Goal: Task Accomplishment & Management: Complete application form

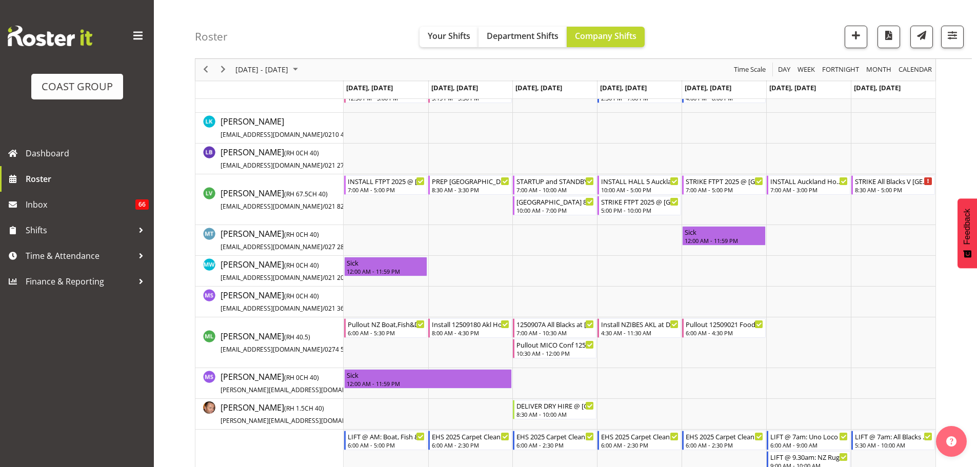
scroll to position [2719, 0]
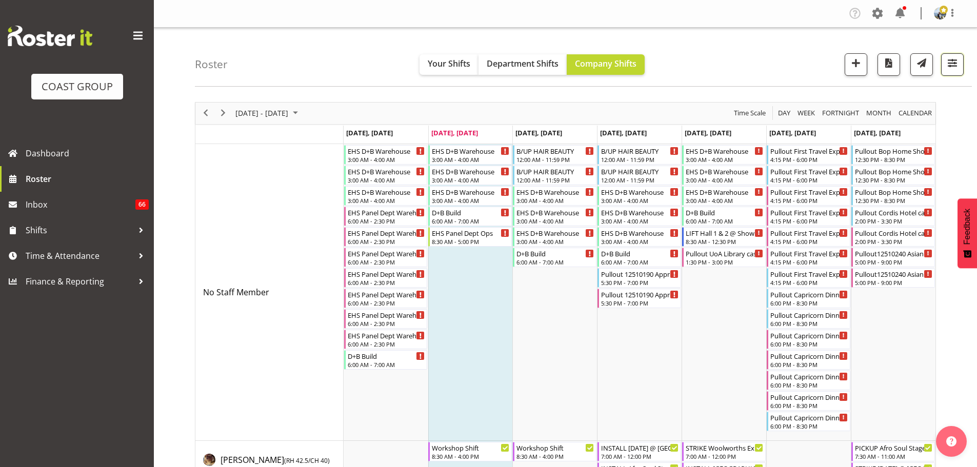
click at [947, 73] on button "button" at bounding box center [952, 64] width 23 height 23
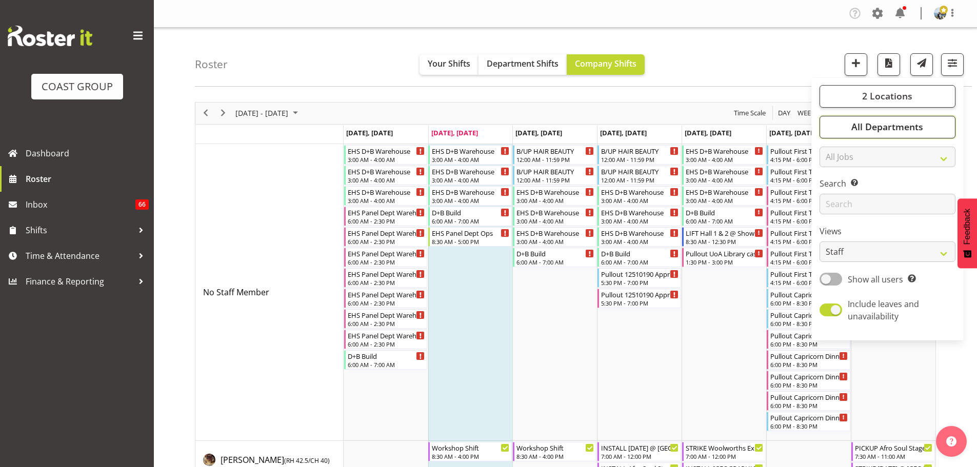
click at [938, 119] on button "All Departments" at bounding box center [888, 127] width 136 height 23
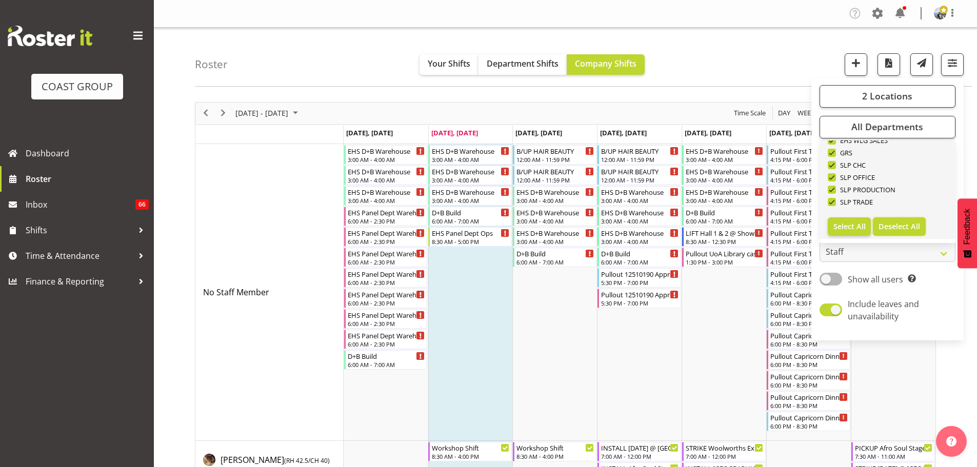
click at [915, 229] on span "Deselect All" at bounding box center [900, 227] width 42 height 10
checkbox input "false"
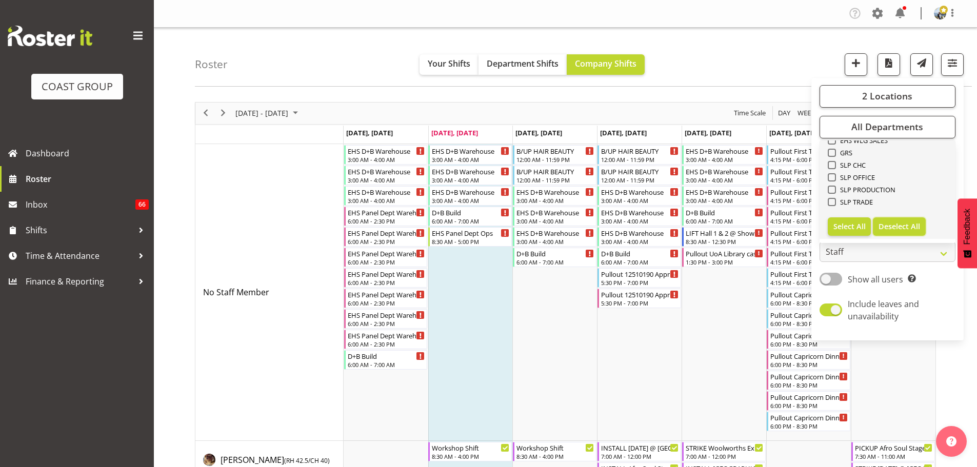
checkbox input "false"
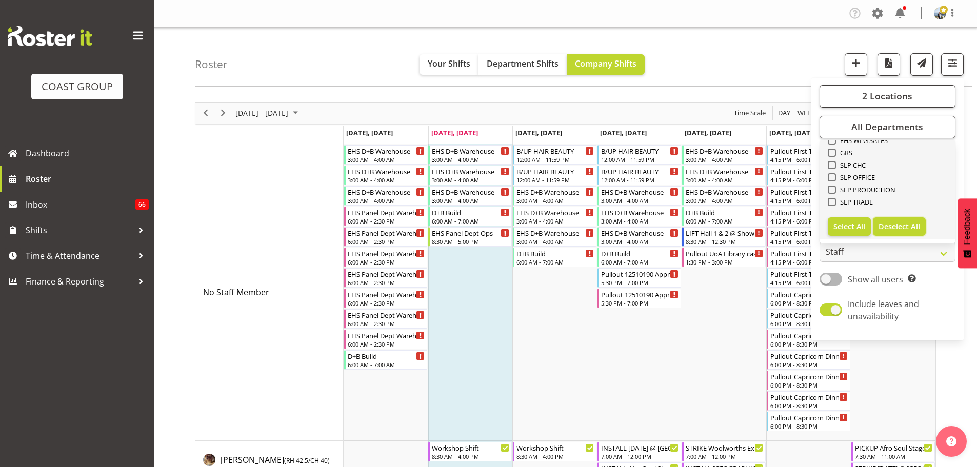
checkbox input "false"
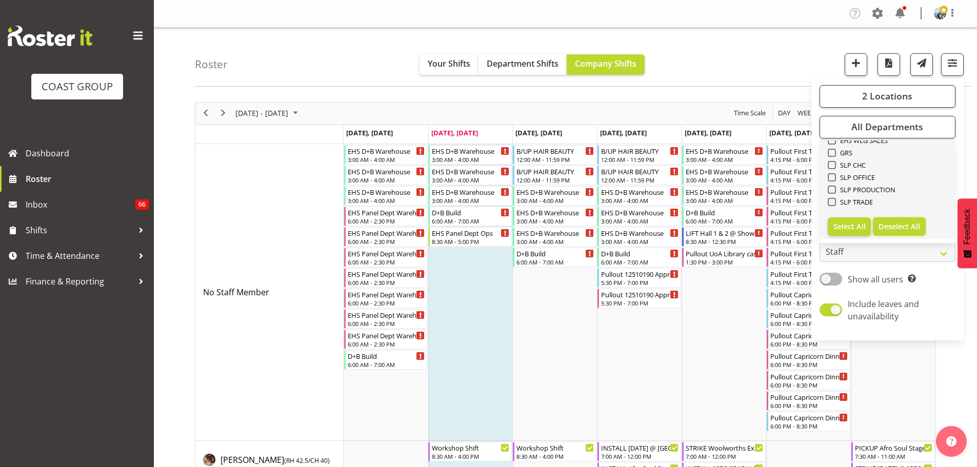
checkbox input "false"
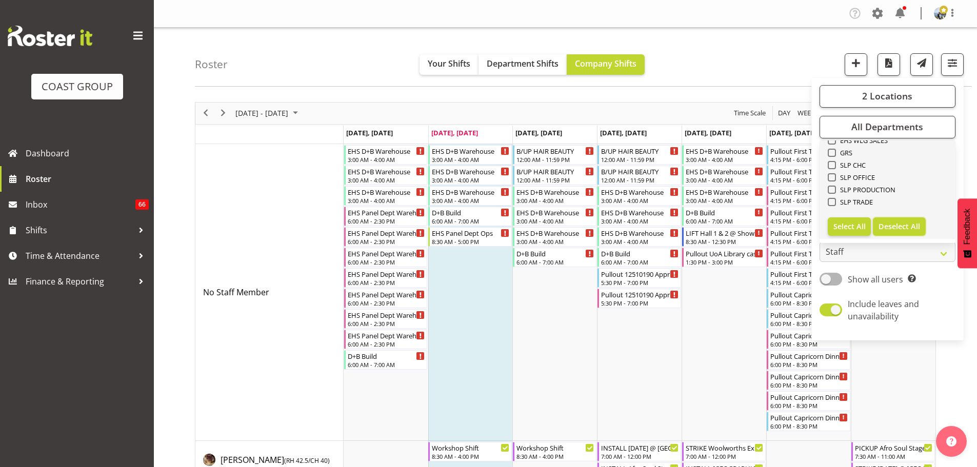
checkbox input "false"
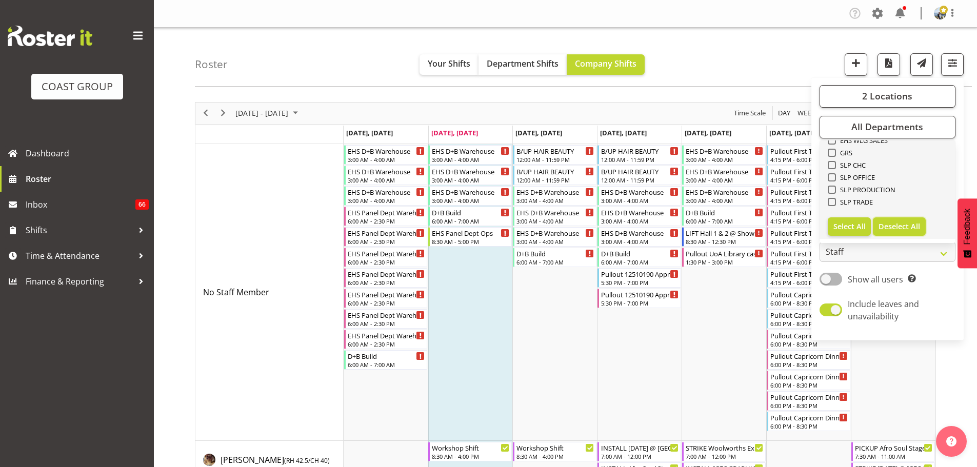
checkbox input "false"
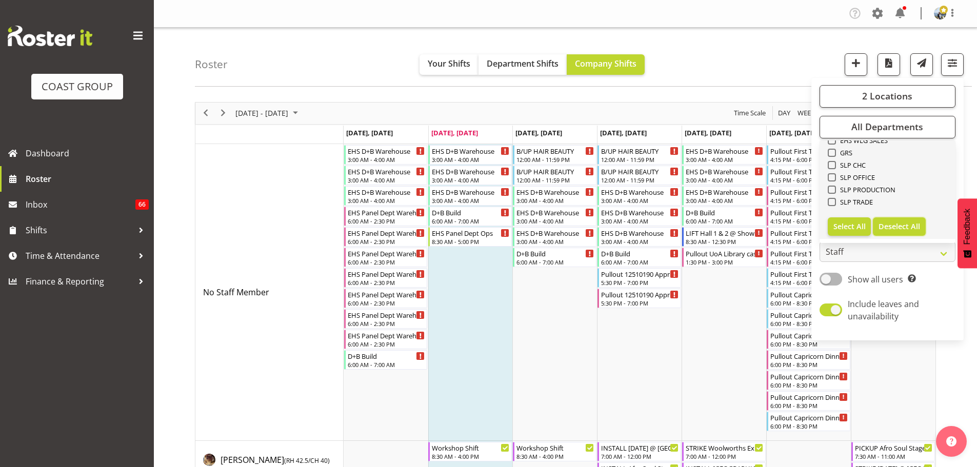
checkbox input "false"
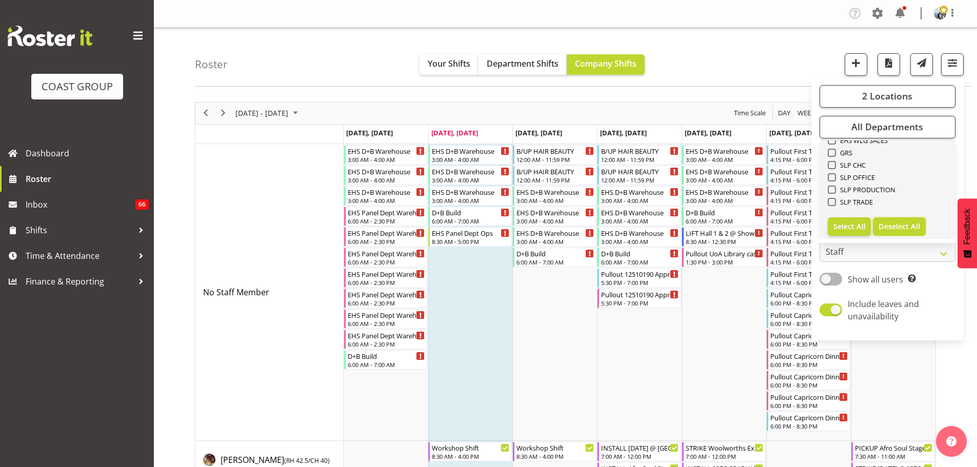
checkbox input "false"
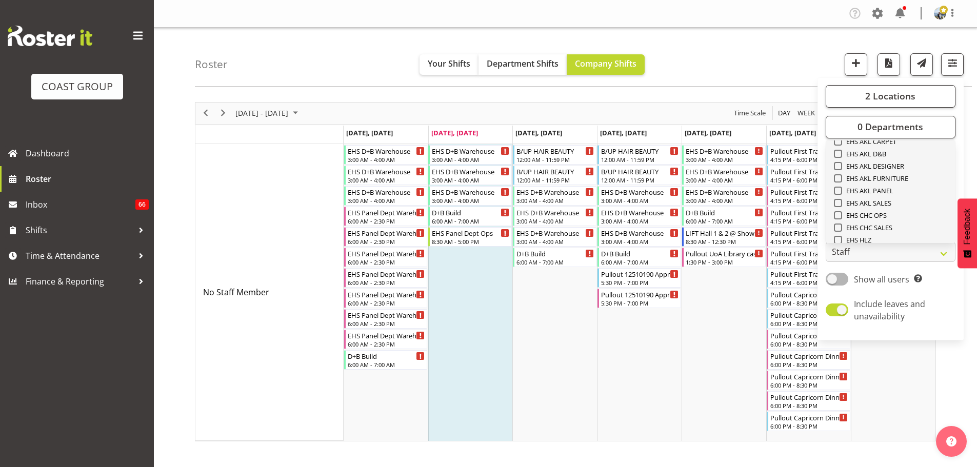
scroll to position [240, 0]
click at [894, 160] on span "EHS AKL CARPET" at bounding box center [869, 159] width 55 height 8
click at [841, 160] on input "EHS AKL CARPET" at bounding box center [837, 158] width 7 height 7
checkbox input "true"
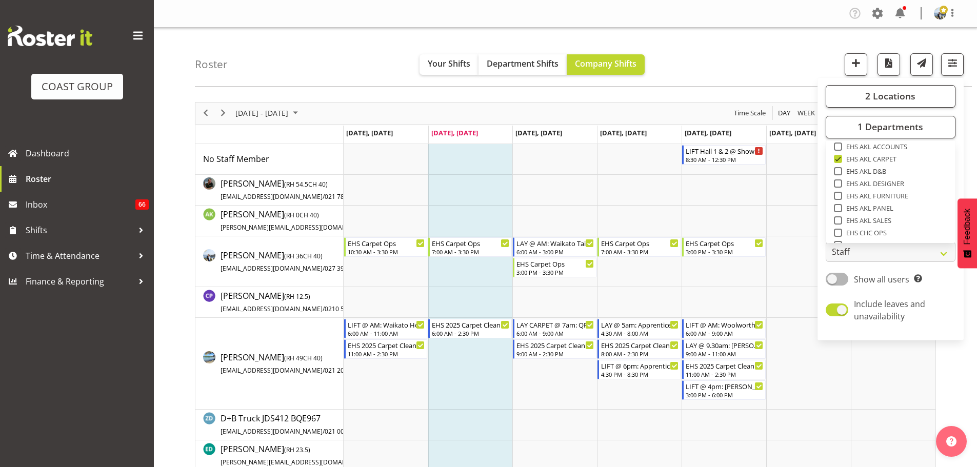
click at [778, 63] on div "Roster Your Shifts Department Shifts Company Shifts 2 Locations Clear CARLTON E…" at bounding box center [583, 57] width 777 height 59
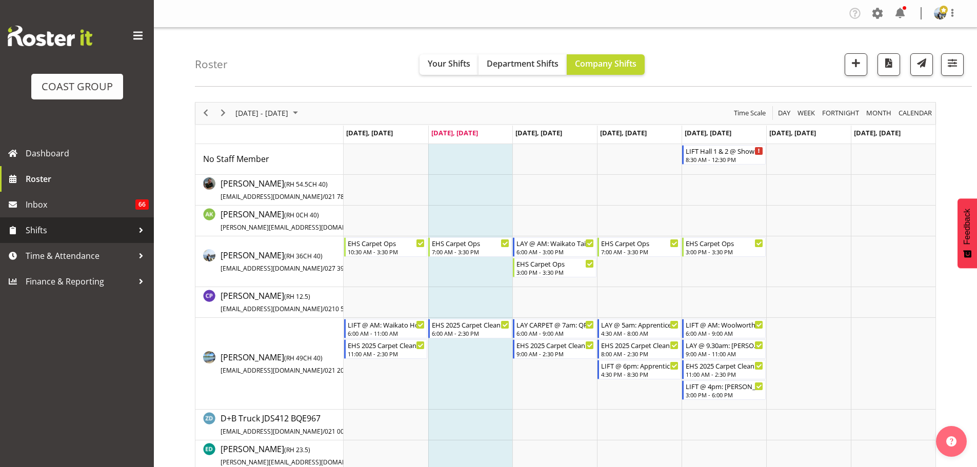
click at [74, 241] on link "Shifts" at bounding box center [77, 231] width 154 height 26
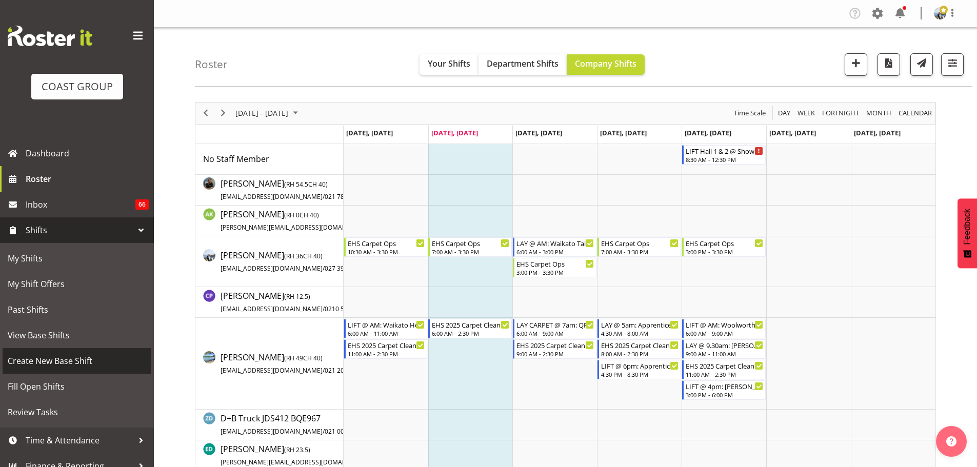
click at [91, 358] on span "Create New Base Shift" at bounding box center [77, 361] width 139 height 15
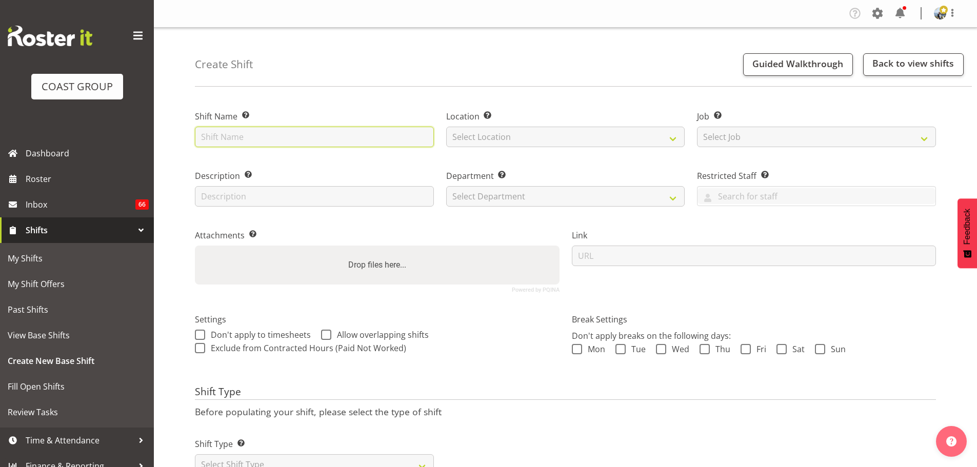
click at [240, 138] on input "text" at bounding box center [314, 137] width 239 height 21
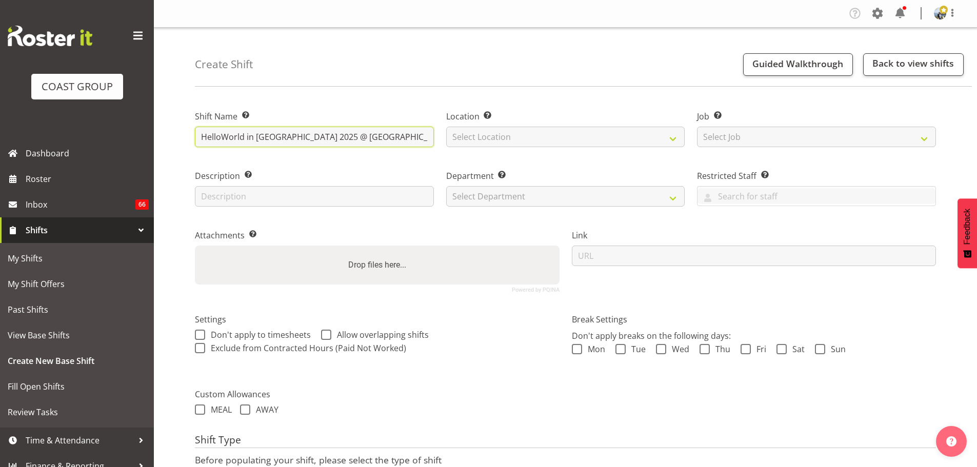
type input "HelloWorld in Fiji 2025 @ Sheraton Fiji"
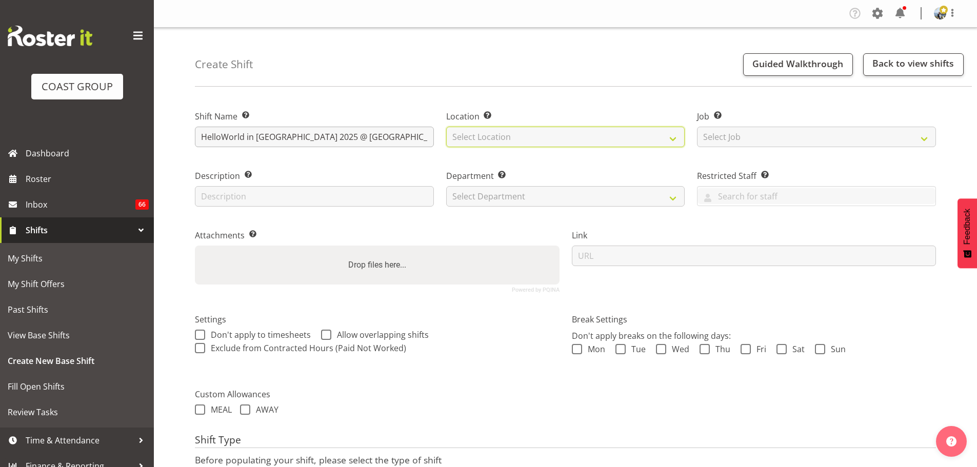
select select "35"
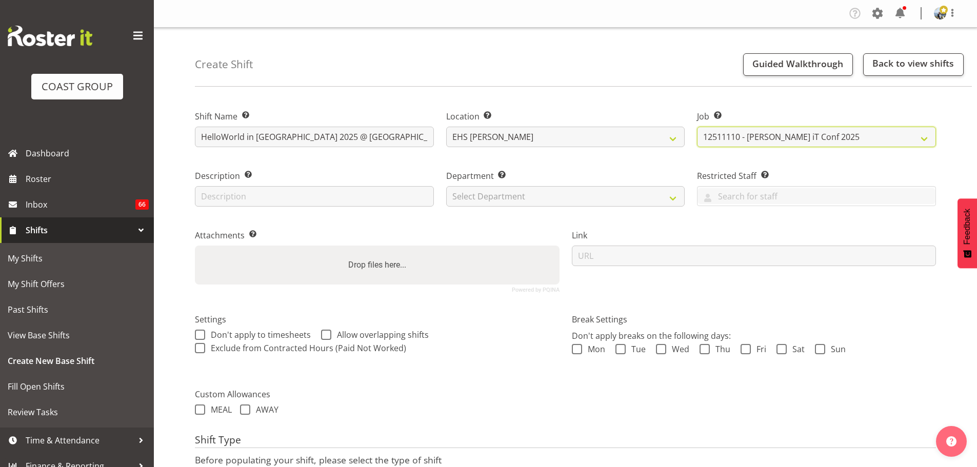
select select "10217"
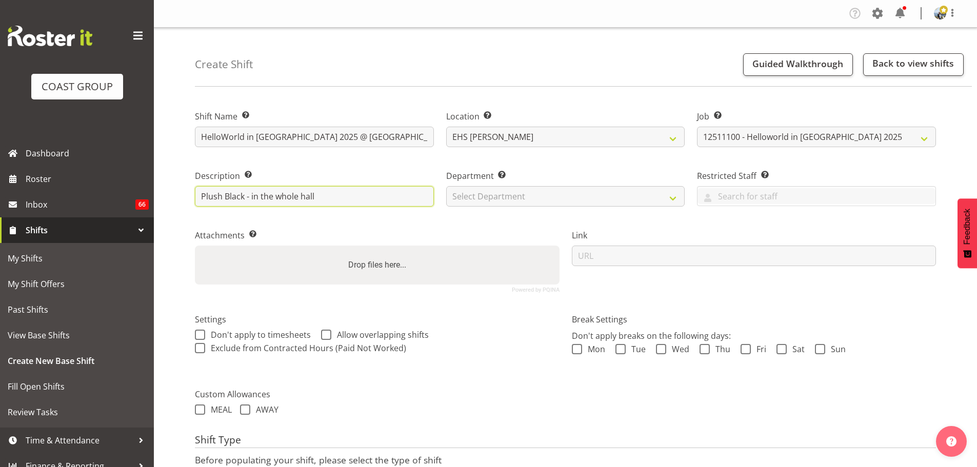
type input "Plush Black - in the whole hall"
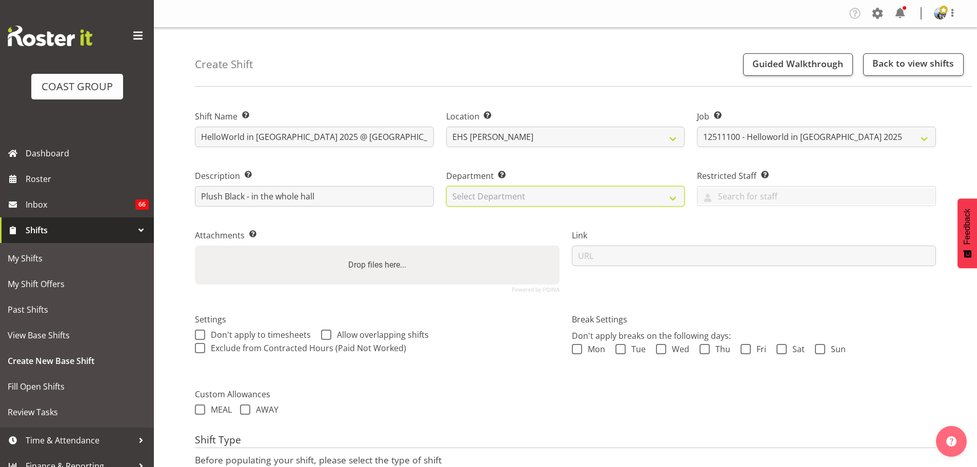
select select "35"
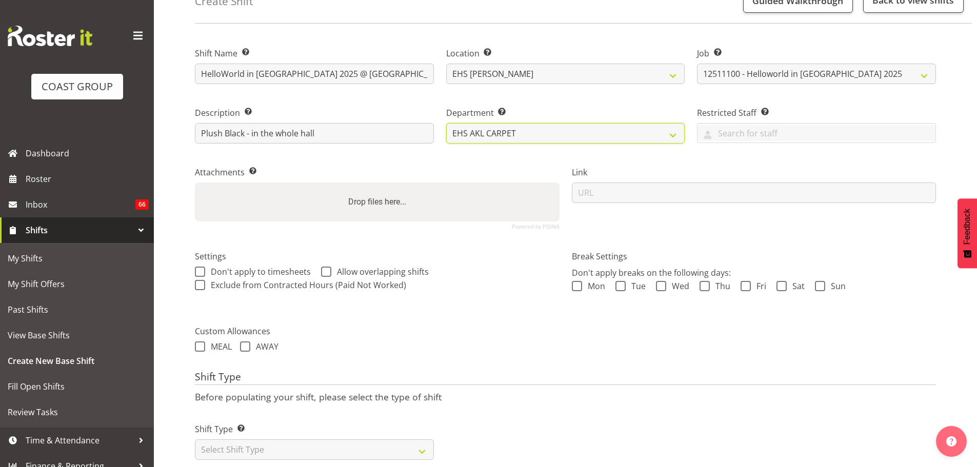
scroll to position [88, 0]
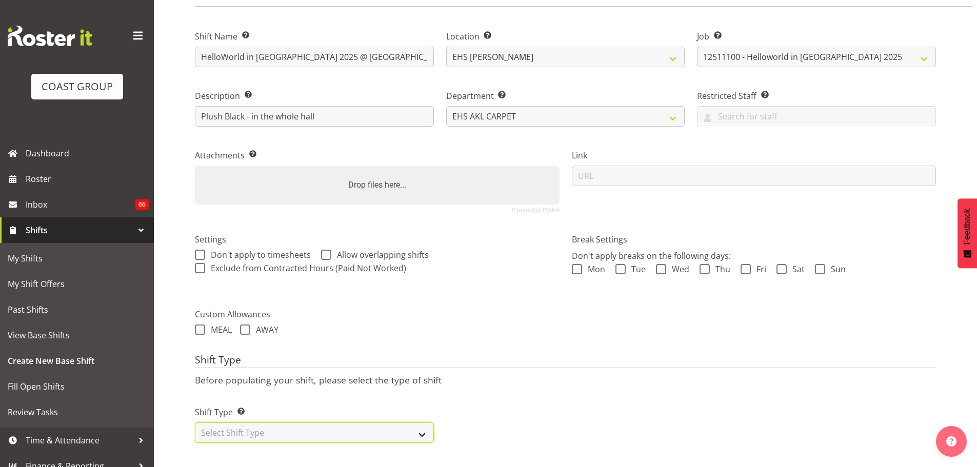
click at [279, 423] on select "Select Shift Type One Off Shift Recurring Shift Rotating Shift" at bounding box center [314, 433] width 239 height 21
select select "recurring"
click at [195, 423] on select "Select Shift Type One Off Shift Recurring Shift Rotating Shift" at bounding box center [314, 433] width 239 height 21
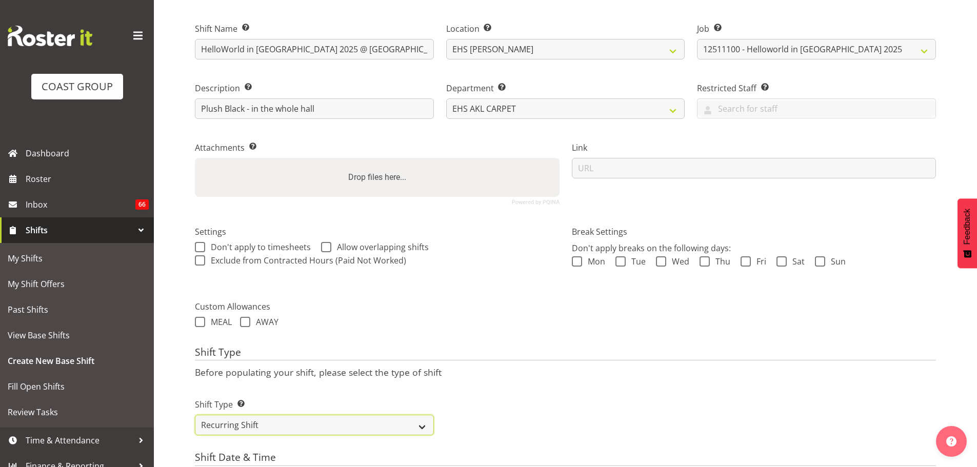
click at [235, 433] on select "One Off Shift Recurring Shift Rotating Shift" at bounding box center [314, 425] width 239 height 21
click at [195, 415] on select "One Off Shift Recurring Shift Rotating Shift" at bounding box center [314, 425] width 239 height 21
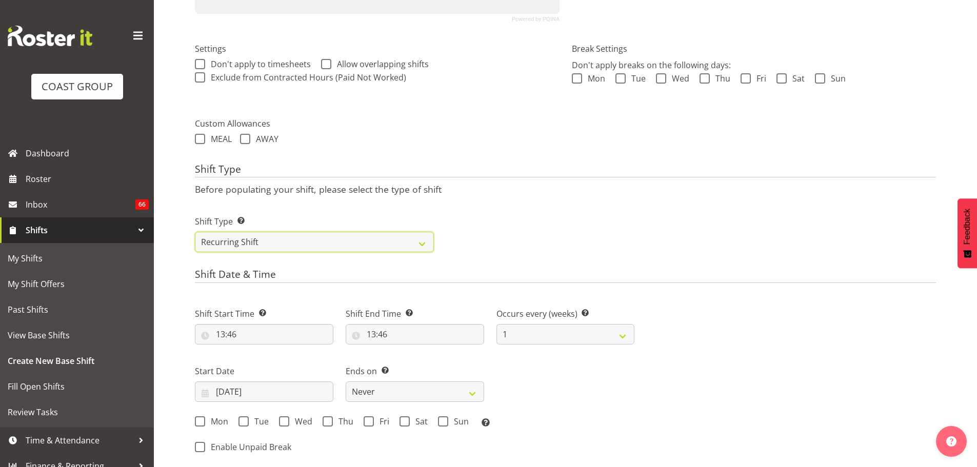
scroll to position [344, 0]
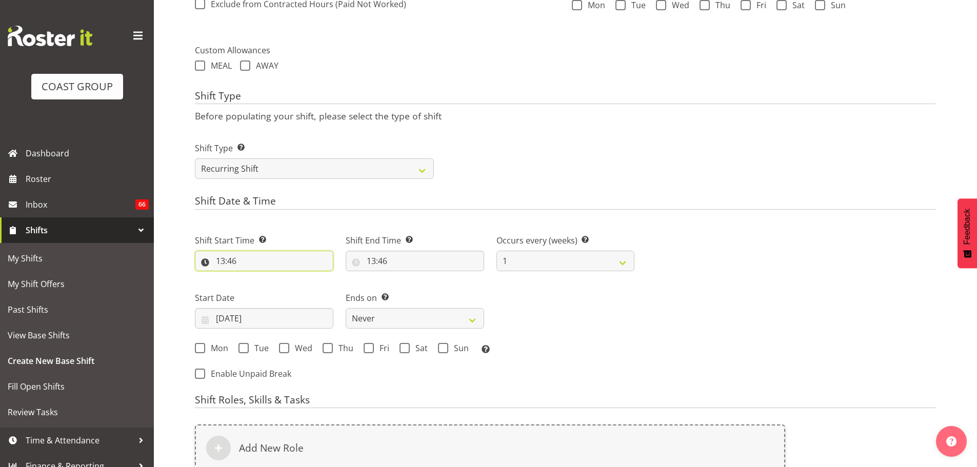
click at [225, 253] on input "13:46" at bounding box center [264, 261] width 139 height 21
click at [267, 284] on select "00 01 02 03 04 05 06 07 08 09 10 11 12 13 14 15 16 17 18 19 20 21 22 23" at bounding box center [264, 288] width 23 height 21
select select "7"
click at [253, 278] on select "00 01 02 03 04 05 06 07 08 09 10 11 12 13 14 15 16 17 18 19 20 21 22 23" at bounding box center [264, 288] width 23 height 21
type input "07:46"
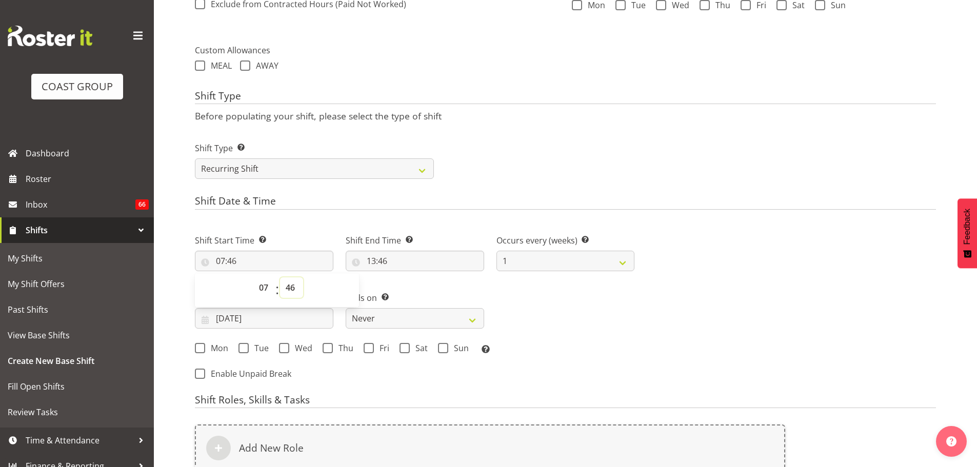
click at [293, 281] on select "00 01 02 03 04 05 06 07 08 09 10 11 12 13 14 15 16 17 18 19 20 21 22 23 24 25 2…" at bounding box center [291, 288] width 23 height 21
select select "0"
type input "07:00"
click at [377, 265] on input "13:46" at bounding box center [415, 261] width 139 height 21
click at [421, 291] on select "00 01 02 03 04 05 06 07 08 09 10 11 12 13 14 15 16 17 18 19 20 21 22 23" at bounding box center [415, 288] width 23 height 21
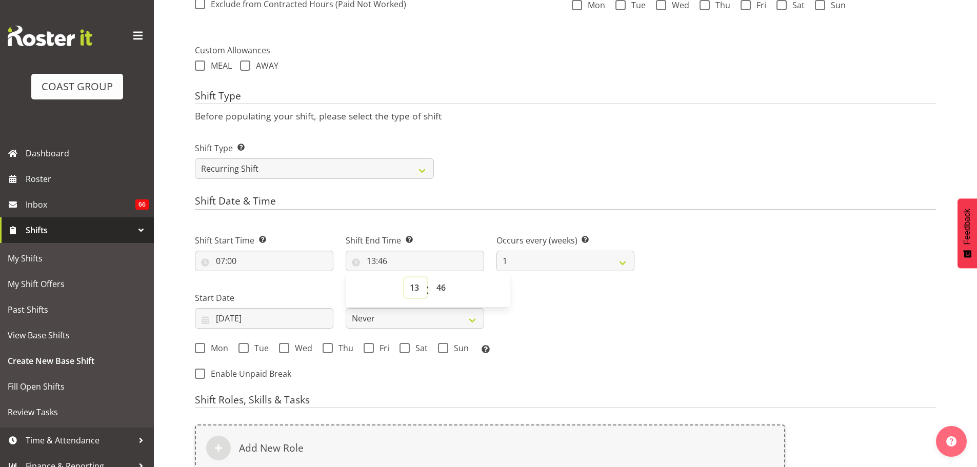
select select "15"
click at [404, 278] on select "00 01 02 03 04 05 06 07 08 09 10 11 12 13 14 15 16 17 18 19 20 21 22 23" at bounding box center [415, 288] width 23 height 21
type input "15:46"
click at [441, 295] on select "00 01 02 03 04 05 06 07 08 09 10 11 12 13 14 15 16 17 18 19 20 21 22 23 24 25 2…" at bounding box center [442, 288] width 23 height 21
select select "30"
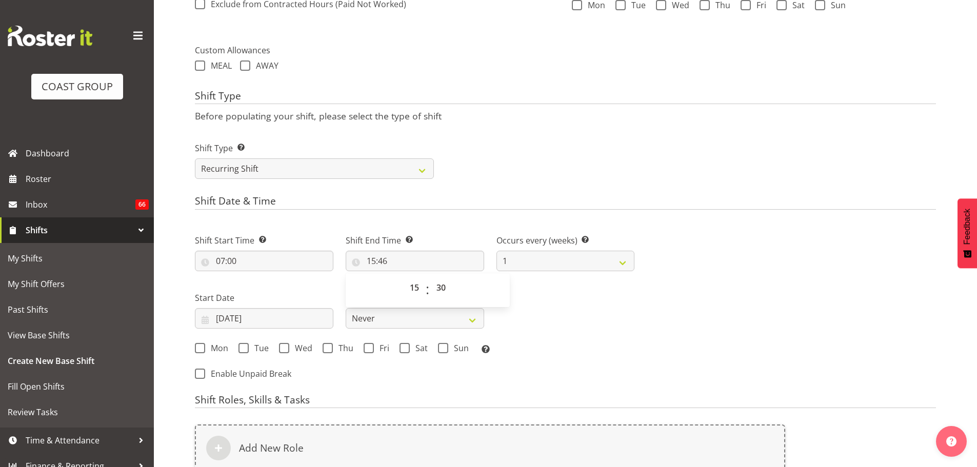
type input "15:30"
click at [640, 333] on div "Shift Start Time Set the time of the day you wish this shift to start 07:00 00 …" at bounding box center [415, 291] width 452 height 143
click at [263, 320] on input "07/10/2025" at bounding box center [264, 318] width 139 height 21
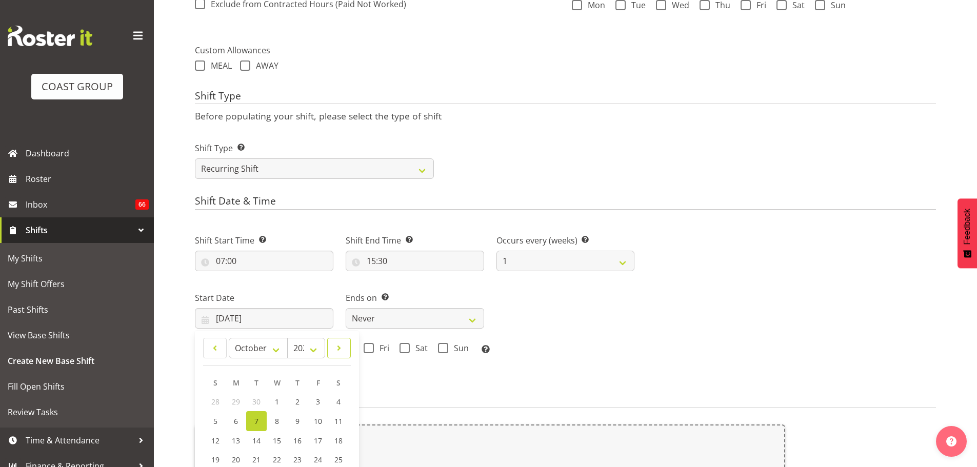
click at [331, 344] on link at bounding box center [339, 348] width 24 height 21
select select "10"
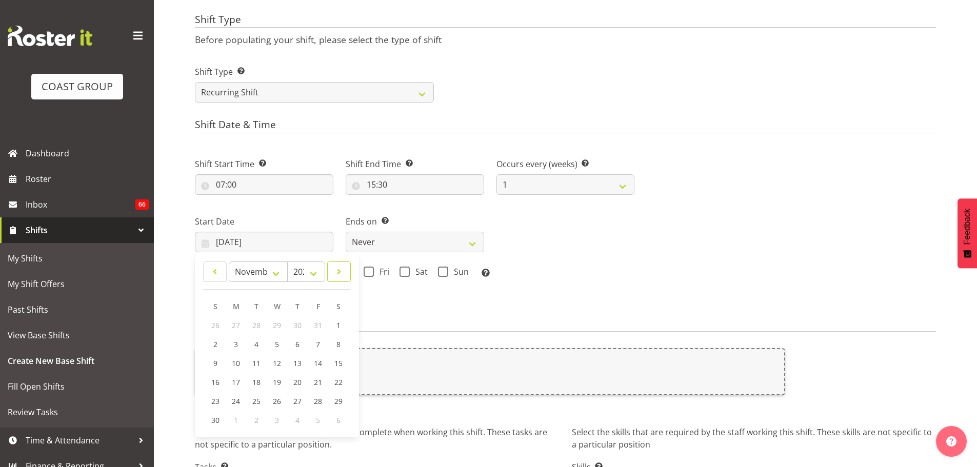
scroll to position [447, 0]
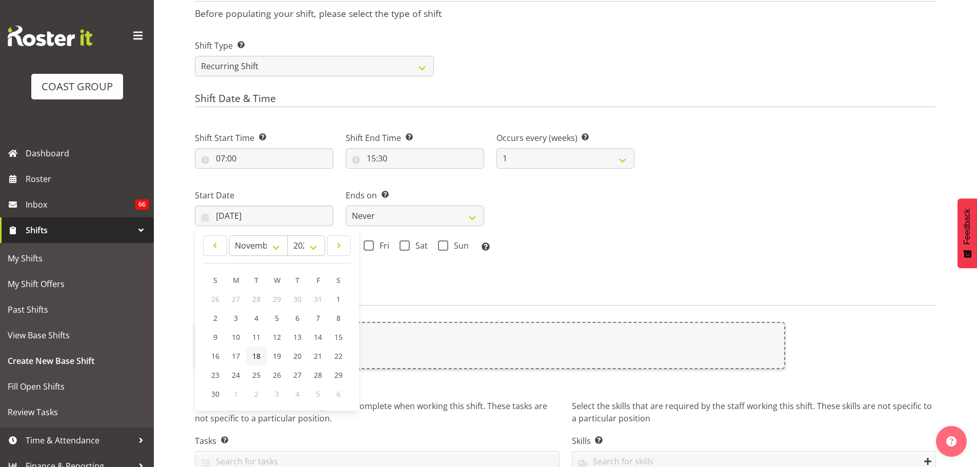
click at [256, 353] on span "18" at bounding box center [256, 356] width 8 height 10
type input "18/11/2025"
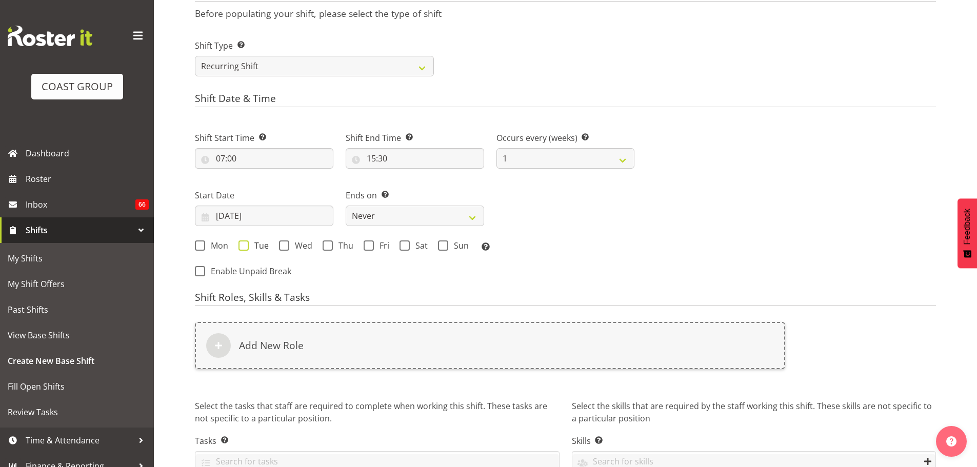
click at [250, 247] on span "Tue" at bounding box center [259, 246] width 20 height 10
click at [245, 247] on input "Tue" at bounding box center [242, 245] width 7 height 7
checkbox input "true"
click at [302, 247] on span "Wed" at bounding box center [300, 246] width 23 height 10
click at [286, 247] on input "Wed" at bounding box center [282, 245] width 7 height 7
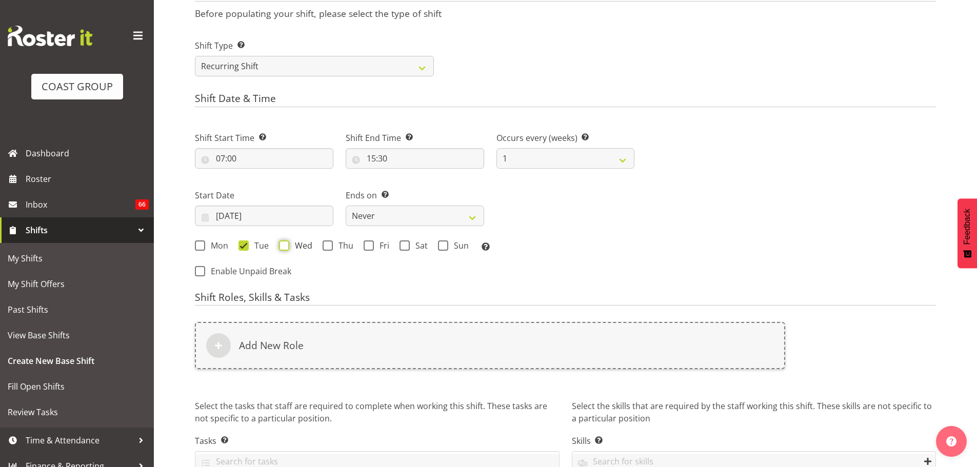
checkbox input "true"
click at [342, 245] on span "Thu" at bounding box center [343, 246] width 21 height 10
click at [329, 245] on input "Thu" at bounding box center [326, 245] width 7 height 7
checkbox input "true"
click at [382, 246] on span "Fri" at bounding box center [381, 246] width 15 height 10
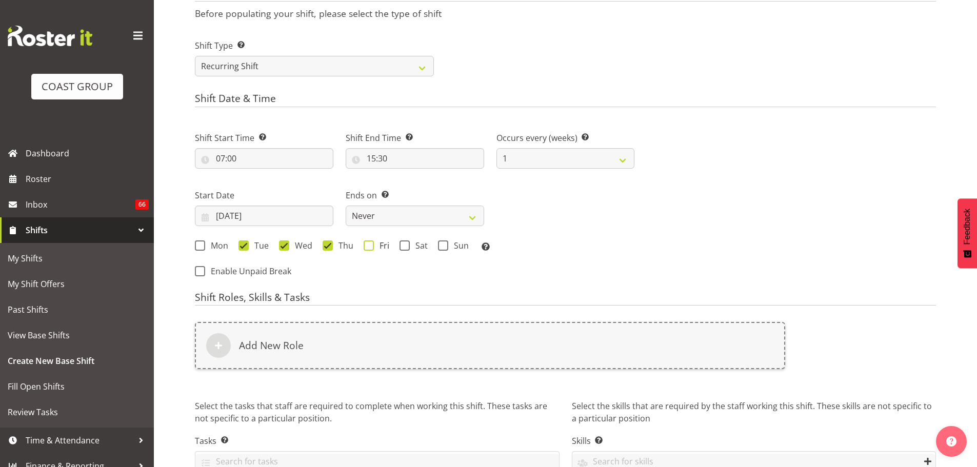
click at [370, 246] on input "Fri" at bounding box center [367, 245] width 7 height 7
checkbox input "true"
click at [417, 245] on span "Sat" at bounding box center [419, 246] width 18 height 10
click at [406, 245] on input "Sat" at bounding box center [403, 245] width 7 height 7
checkbox input "true"
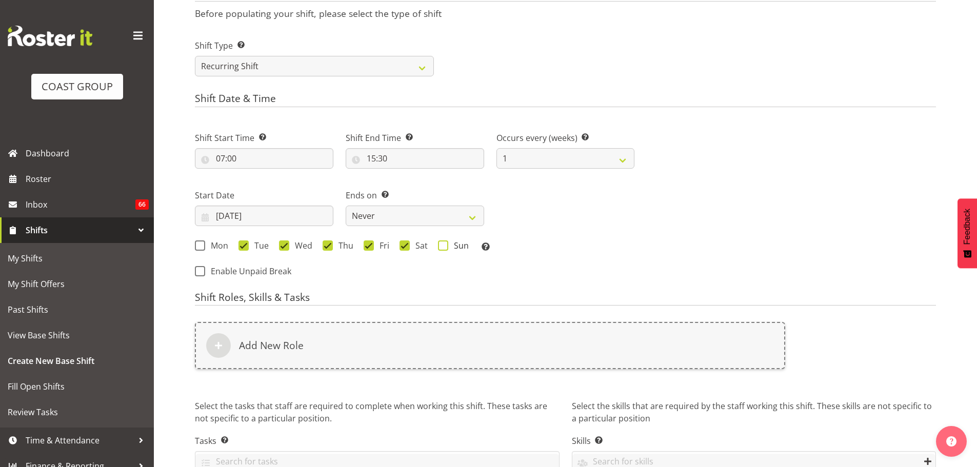
click at [455, 250] on span "Sun" at bounding box center [458, 246] width 21 height 10
click at [445, 249] on input "Sun" at bounding box center [441, 245] width 7 height 7
checkbox input "true"
click at [450, 224] on select "Never On Date" at bounding box center [415, 216] width 139 height 21
select select "date"
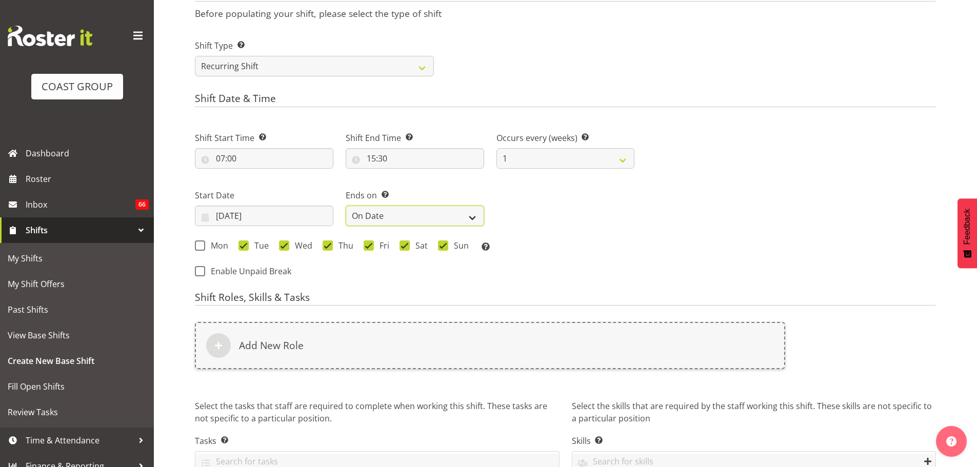
click at [346, 206] on select "Never On Date" at bounding box center [415, 216] width 139 height 21
select select "9"
select select "2025"
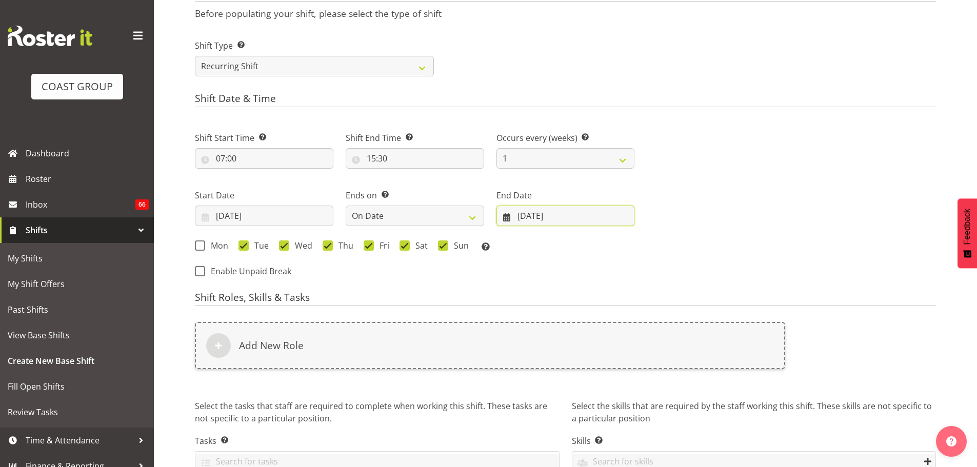
click at [574, 218] on input "07/10/2025" at bounding box center [566, 216] width 139 height 21
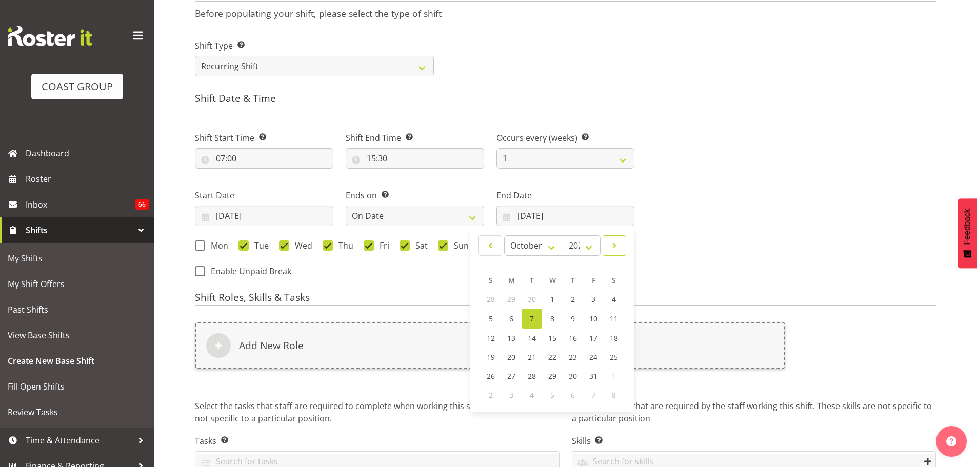
click at [612, 248] on span at bounding box center [615, 246] width 10 height 12
click at [499, 245] on link at bounding box center [491, 245] width 24 height 21
select select "9"
click at [509, 362] on span "20" at bounding box center [511, 357] width 8 height 10
type input "20/10/2025"
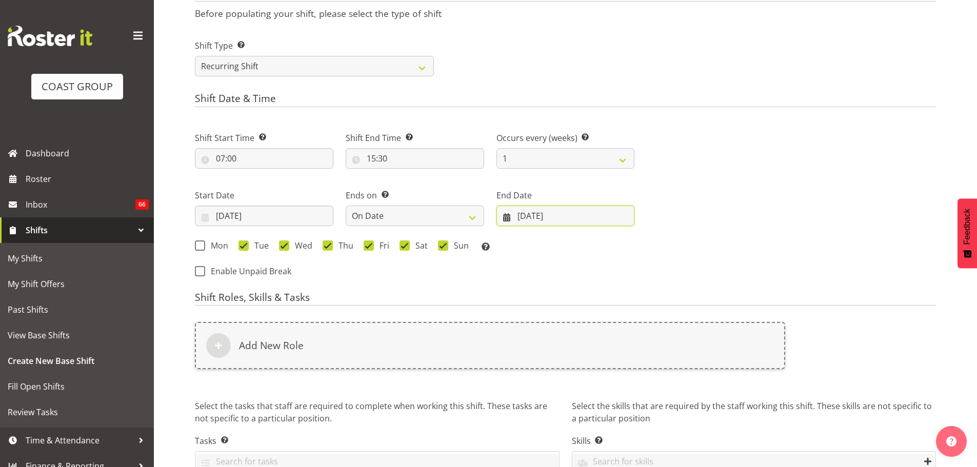
click at [594, 217] on input "20/10/2025" at bounding box center [566, 216] width 139 height 21
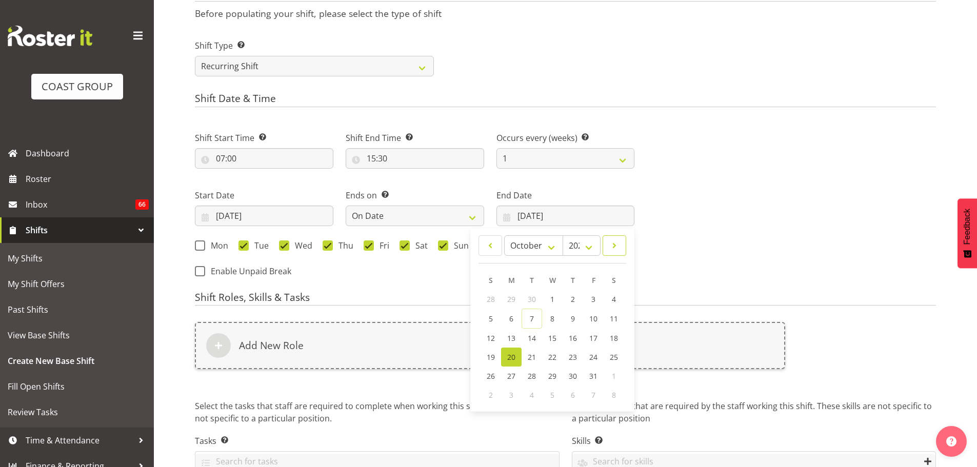
click at [619, 248] on span at bounding box center [615, 246] width 10 height 12
select select "10"
click at [512, 373] on span "24" at bounding box center [511, 375] width 8 height 10
type input "24/11/2025"
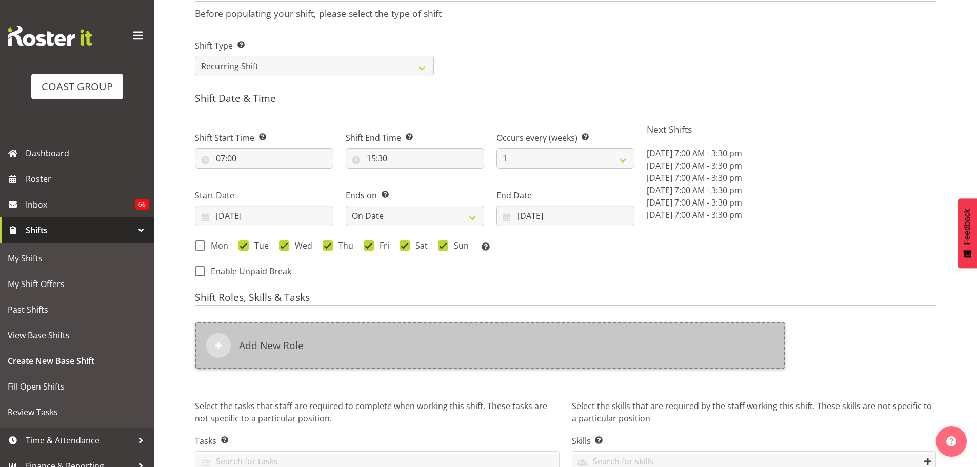
click at [357, 345] on div "Add New Role" at bounding box center [490, 345] width 591 height 47
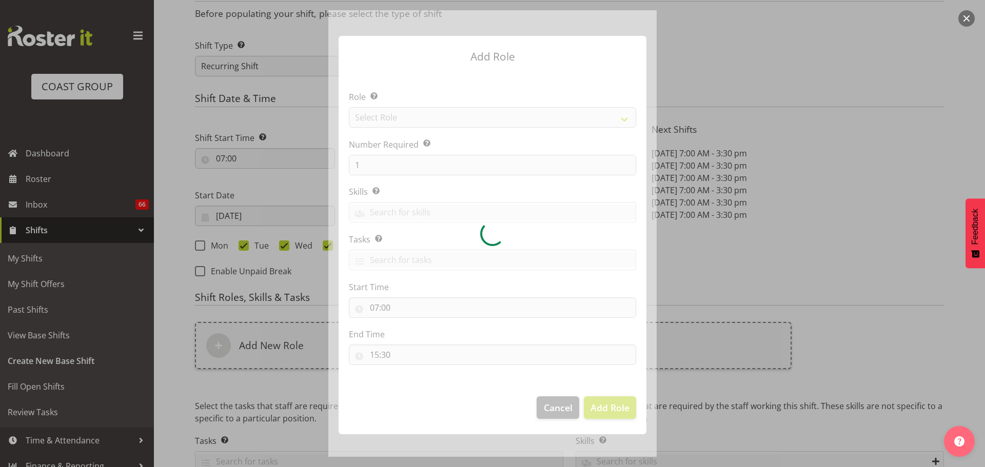
click at [396, 117] on div at bounding box center [492, 233] width 328 height 447
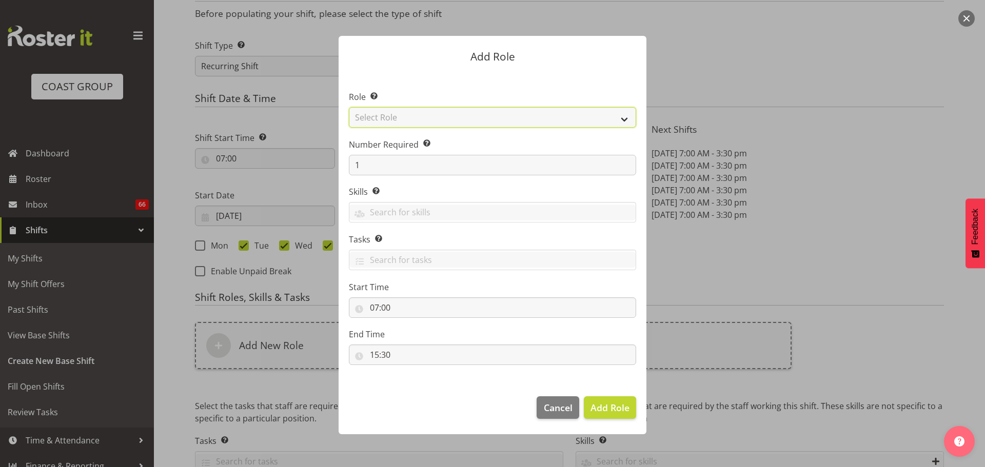
click at [423, 121] on select "Select Role ACCOUNT MANAGER ACCOUNT MANAGER DW ACCOUNTS AKL DIANNA VEHICLES AKL…" at bounding box center [492, 117] width 287 height 21
select select "190"
click at [349, 107] on select "Select Role ACCOUNT MANAGER ACCOUNT MANAGER DW ACCOUNTS AKL DIANNA VEHICLES AKL…" at bounding box center [492, 117] width 287 height 21
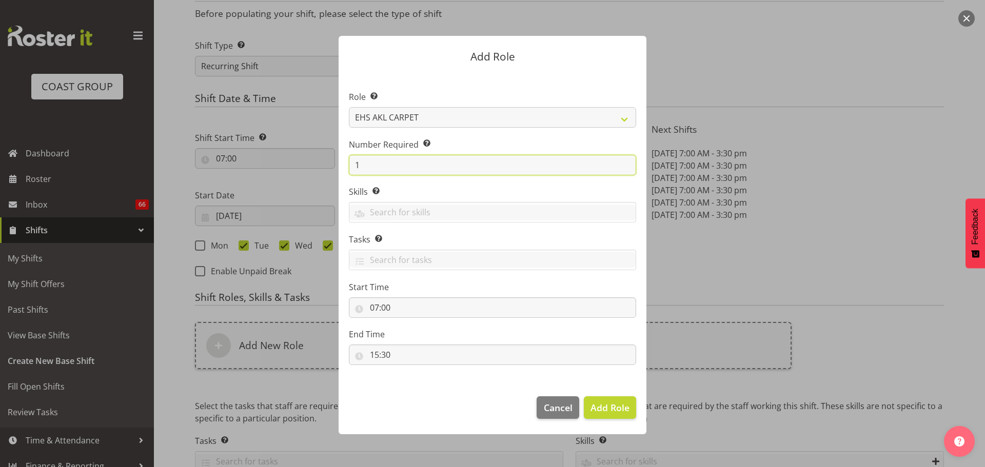
drag, startPoint x: 384, startPoint y: 164, endPoint x: 281, endPoint y: 141, distance: 105.2
click at [282, 142] on form "Add Role Role Select the role you wish to add to the shift. ACCOUNT MANAGER ACC…" at bounding box center [492, 233] width 493 height 447
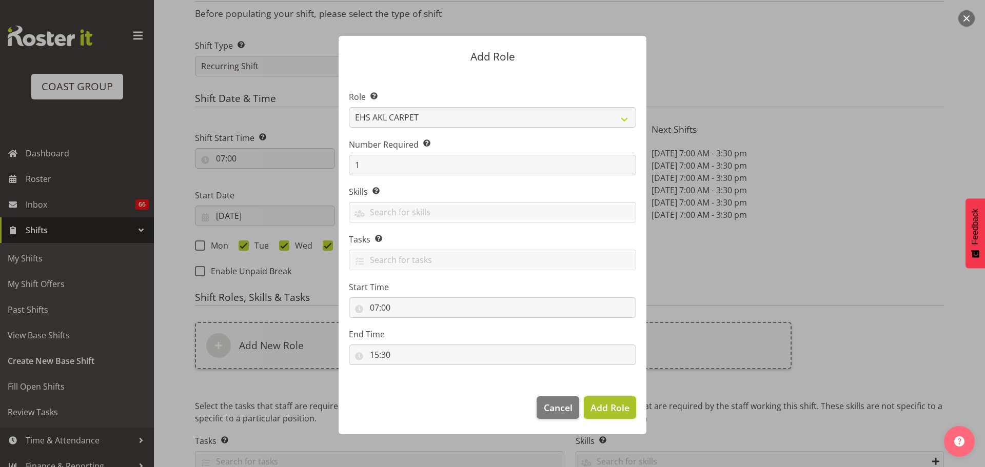
click at [607, 403] on span "Add Role" at bounding box center [610, 408] width 39 height 12
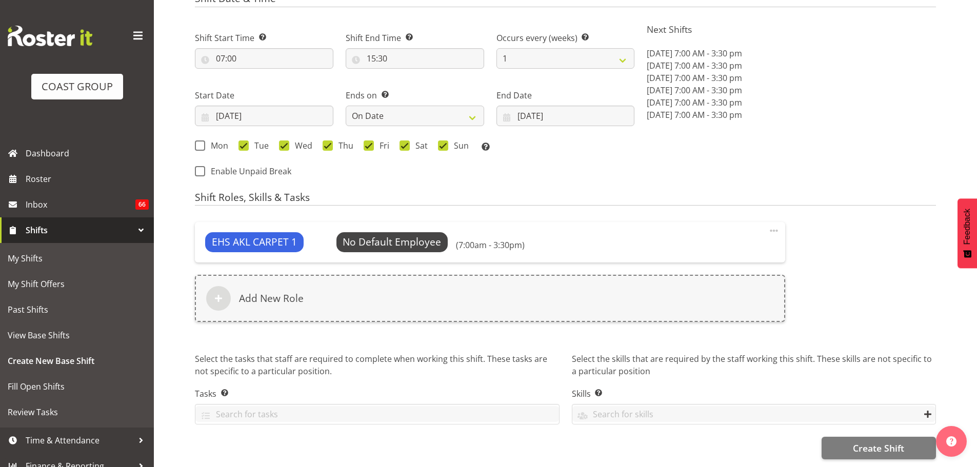
scroll to position [555, 0]
click at [892, 442] on span "Create Shift" at bounding box center [878, 448] width 51 height 13
